Goal: Information Seeking & Learning: Check status

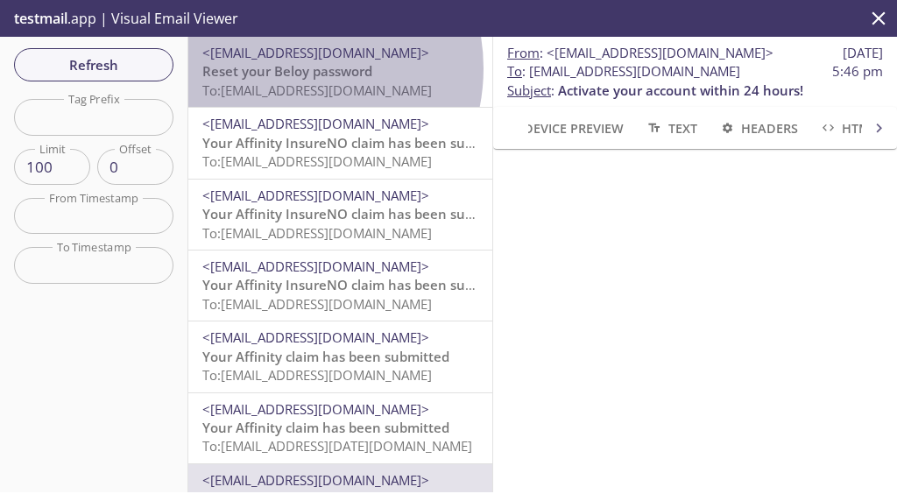
click at [284, 68] on span "Reset your Beloy password" at bounding box center [287, 71] width 170 height 18
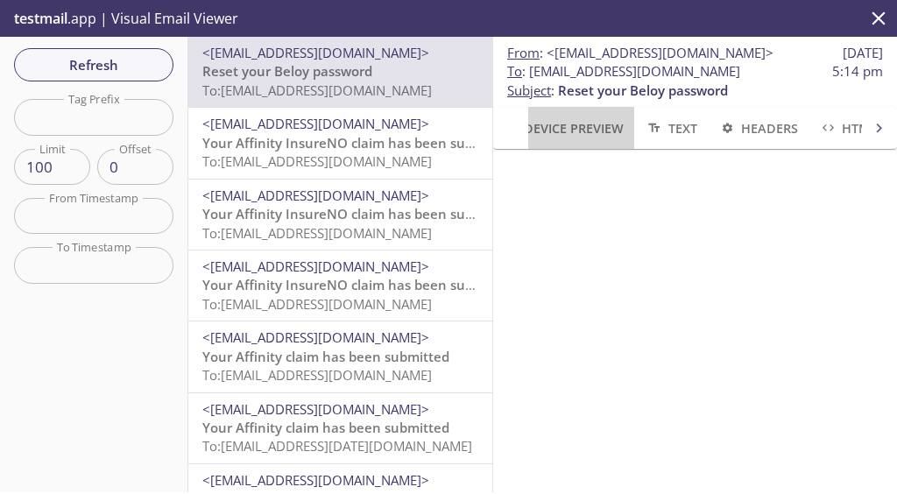
click at [579, 123] on span "Device Preview" at bounding box center [562, 128] width 123 height 22
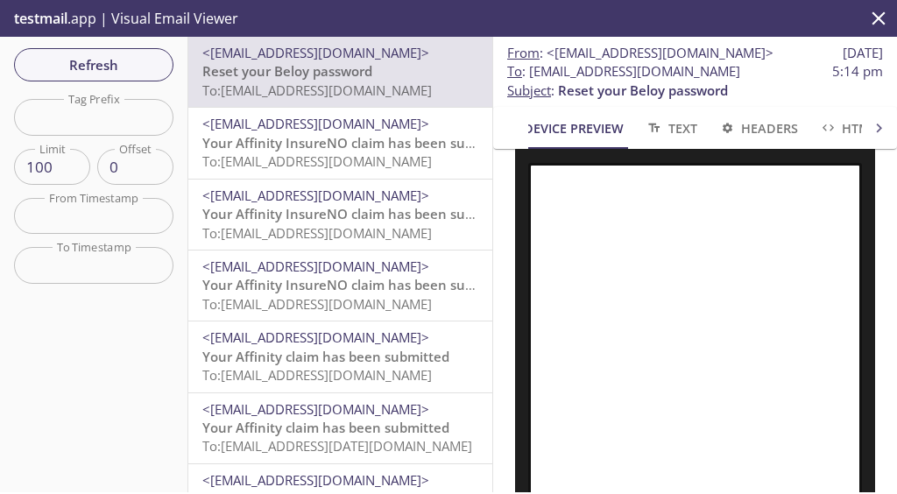
scroll to position [117, 0]
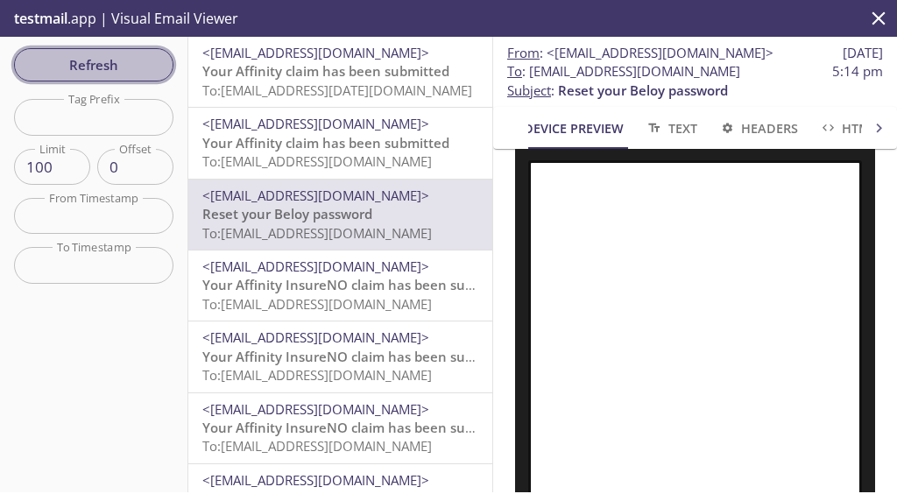
click at [130, 66] on span "Refresh" at bounding box center [93, 64] width 131 height 23
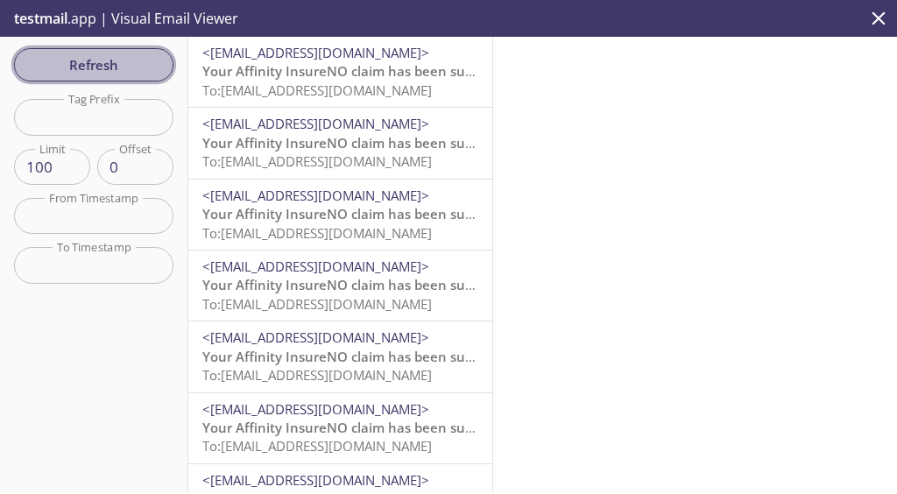
click at [126, 61] on span "Refresh" at bounding box center [93, 64] width 131 height 23
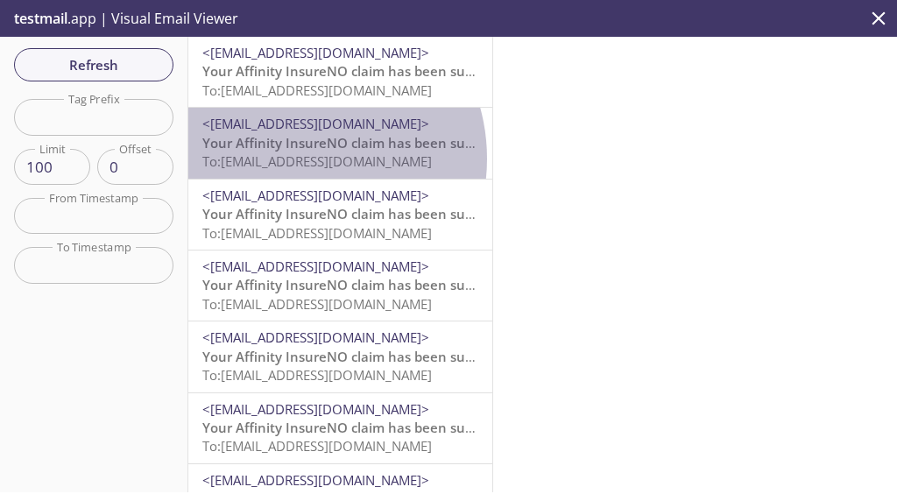
click at [294, 158] on span "To: [EMAIL_ADDRESS][DOMAIN_NAME]" at bounding box center [316, 161] width 229 height 18
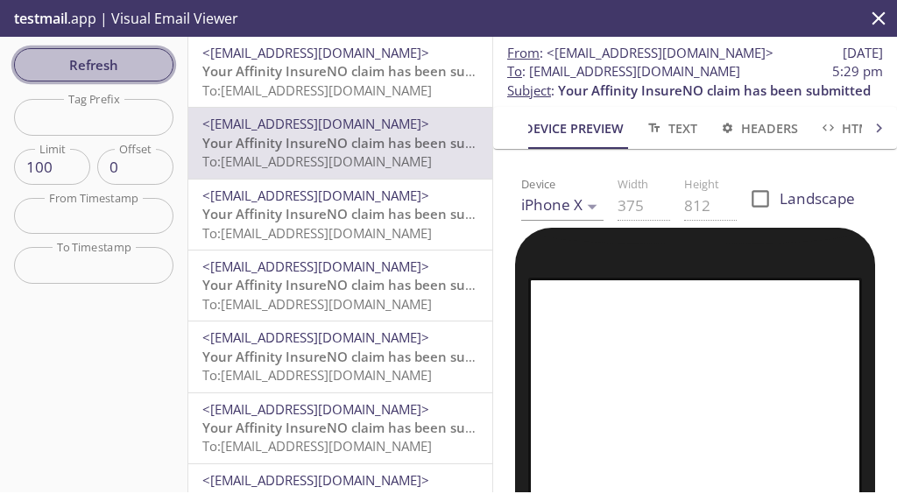
click at [89, 65] on span "Refresh" at bounding box center [93, 64] width 131 height 23
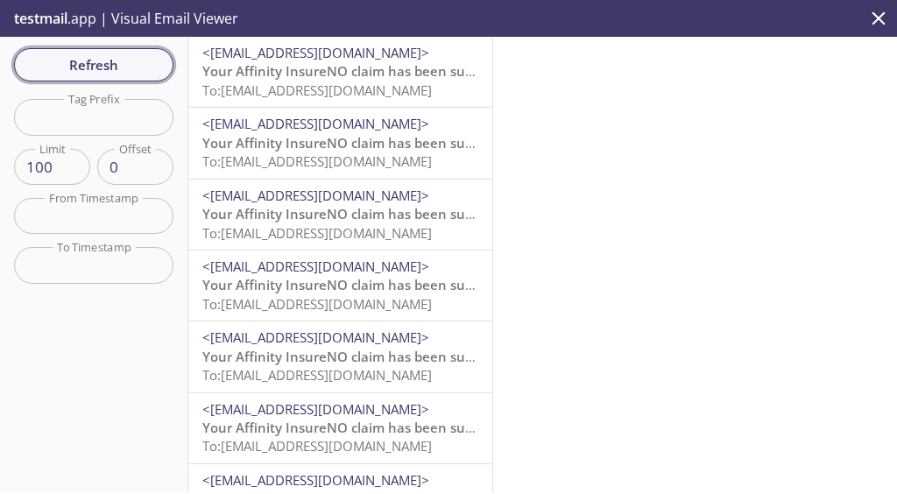
click at [78, 67] on span "Refresh" at bounding box center [93, 64] width 131 height 23
click at [95, 64] on span "Refresh" at bounding box center [93, 64] width 131 height 23
